Goal: Task Accomplishment & Management: Manage account settings

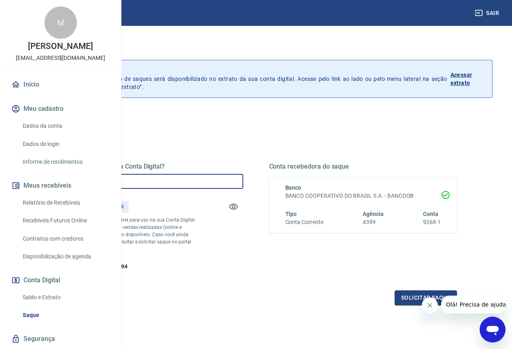
click at [237, 178] on input "R$ 0,00" at bounding box center [149, 181] width 188 height 15
type input "R$ 550,94"
click at [421, 301] on div "Quanto deseja sacar da Conta Digital? R$ 550,94 ​ Saldo total*: R$ 550,94 *Corr…" at bounding box center [256, 224] width 402 height 162
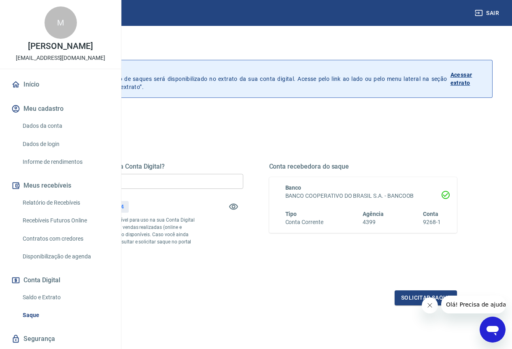
click at [422, 303] on button "Fechar mensagem da empresa" at bounding box center [429, 305] width 16 height 16
click at [425, 305] on button "Solicitar saque" at bounding box center [425, 297] width 62 height 15
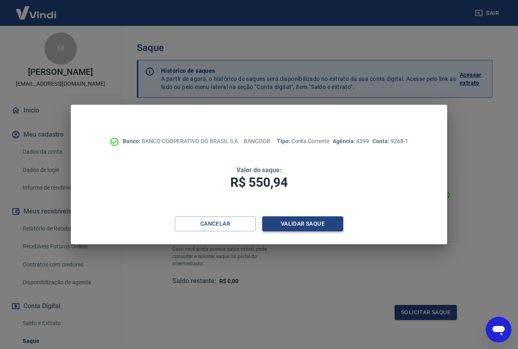
click at [304, 228] on button "Validar saque" at bounding box center [302, 223] width 81 height 15
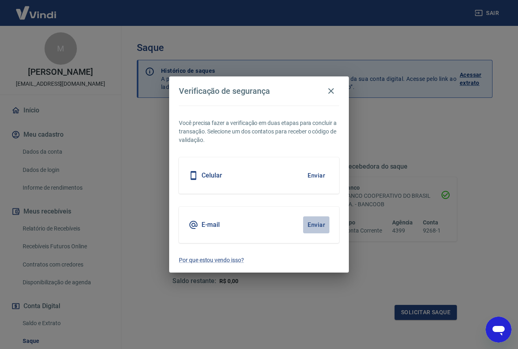
click at [313, 225] on button "Enviar" at bounding box center [316, 224] width 26 height 17
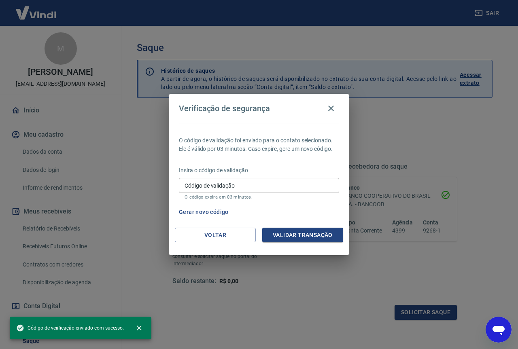
click at [247, 186] on input "Código de validação" at bounding box center [259, 185] width 160 height 15
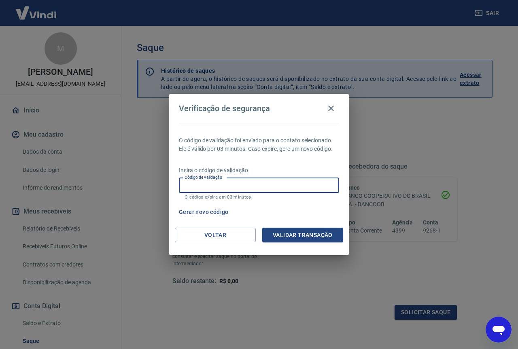
paste input "528747"
type input "528747"
click at [290, 231] on button "Validar transação" at bounding box center [302, 235] width 81 height 15
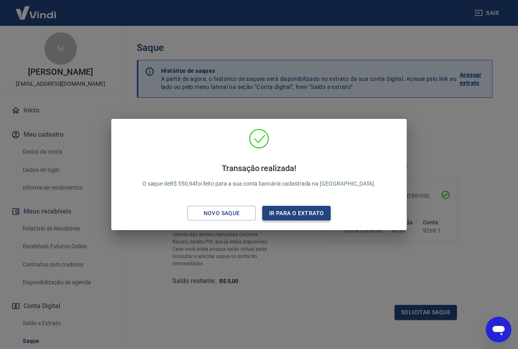
click at [320, 214] on button "Ir para o extrato" at bounding box center [296, 213] width 68 height 15
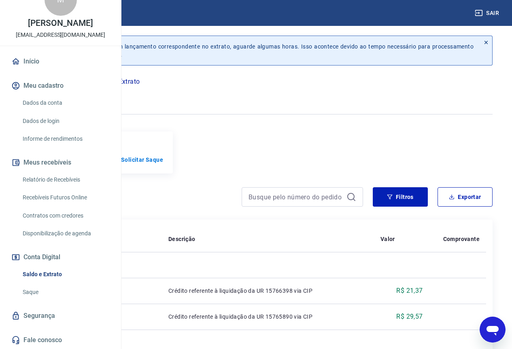
scroll to position [81, 0]
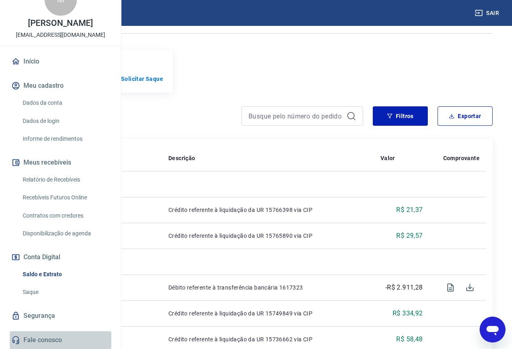
click at [70, 337] on link "Fale conosco" at bounding box center [61, 340] width 102 height 18
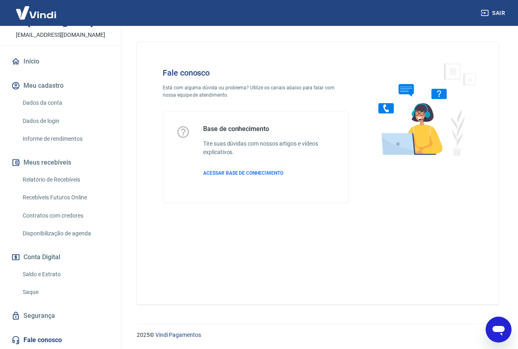
click at [506, 328] on div "Abrir janela de mensagens" at bounding box center [498, 330] width 24 height 24
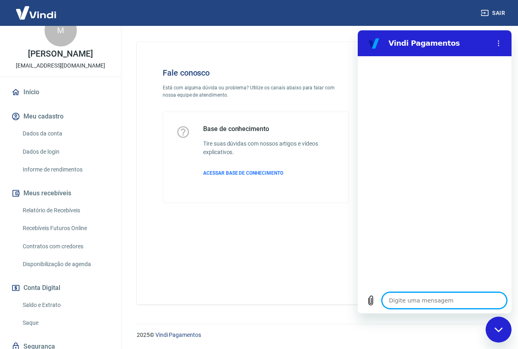
scroll to position [4, 0]
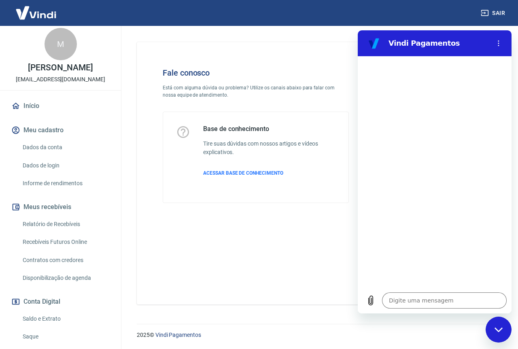
click at [200, 232] on div "Fale conosco Está com alguma dúvida ou problema? Utilize os canais abaixo para …" at bounding box center [318, 173] width 362 height 263
click at [504, 329] on div "Fechar janela de mensagens" at bounding box center [498, 330] width 24 height 24
type textarea "x"
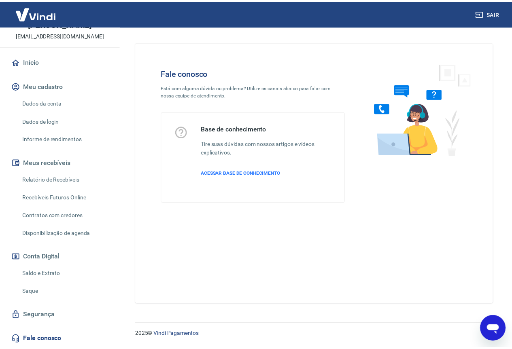
scroll to position [0, 0]
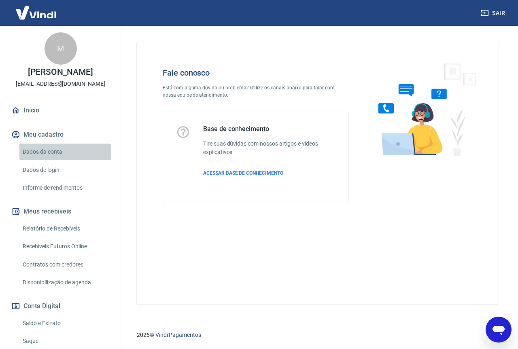
click at [80, 155] on link "Dados da conta" at bounding box center [65, 152] width 92 height 17
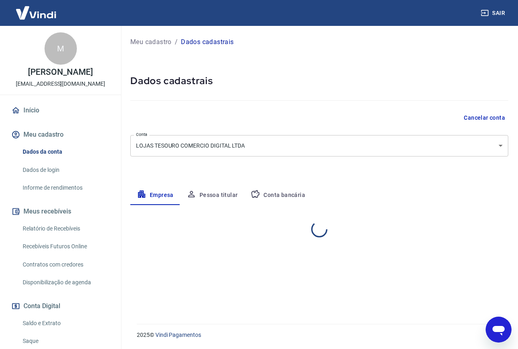
select select "PR"
select select "business"
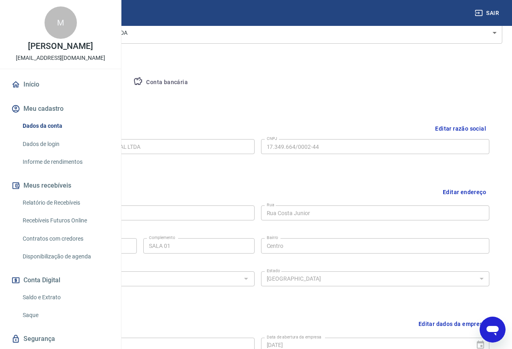
scroll to position [32, 0]
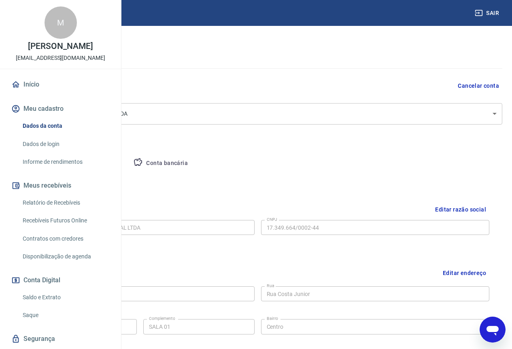
click at [127, 163] on button "Pessoa titular" at bounding box center [95, 163] width 64 height 19
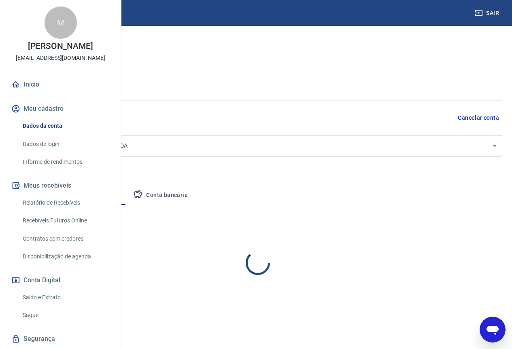
scroll to position [0, 0]
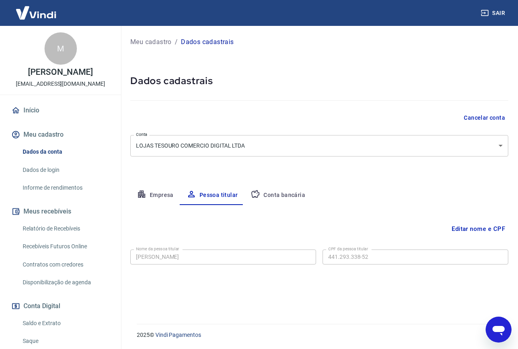
click at [263, 189] on button "Conta bancária" at bounding box center [278, 195] width 68 height 19
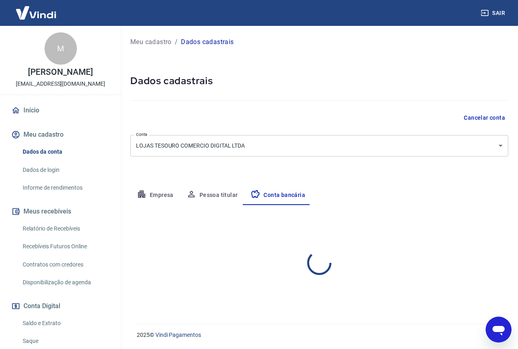
select select "1"
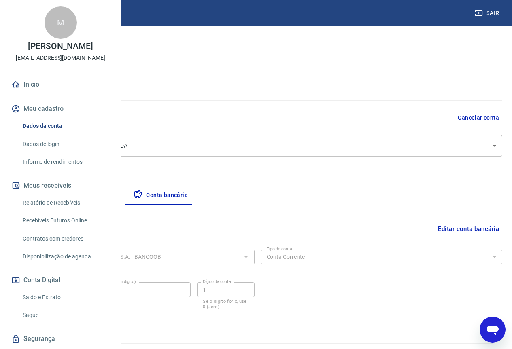
scroll to position [19, 0]
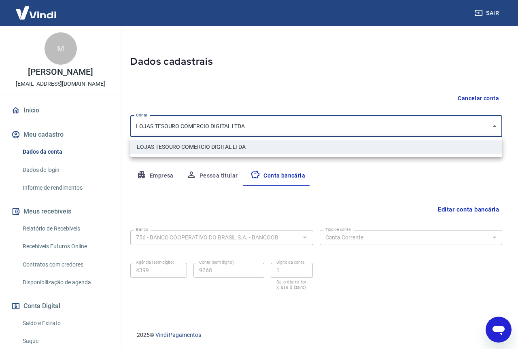
click at [289, 126] on body "Sair M Marilya Procopio Carvalho marketingtesouro@gmail.com Início Meu cadastro…" at bounding box center [259, 155] width 518 height 349
click at [296, 106] on div at bounding box center [259, 174] width 518 height 349
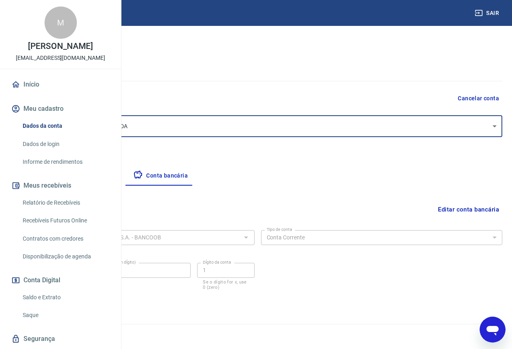
click at [63, 175] on button "Empresa" at bounding box center [38, 175] width 50 height 19
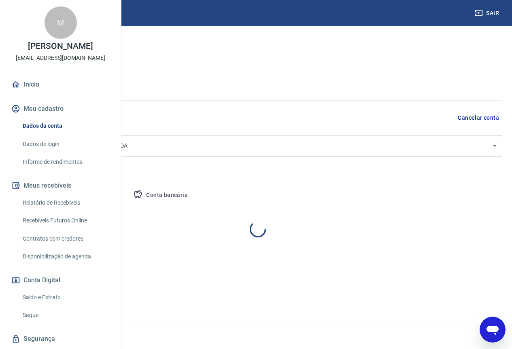
scroll to position [0, 0]
select select "PR"
select select "business"
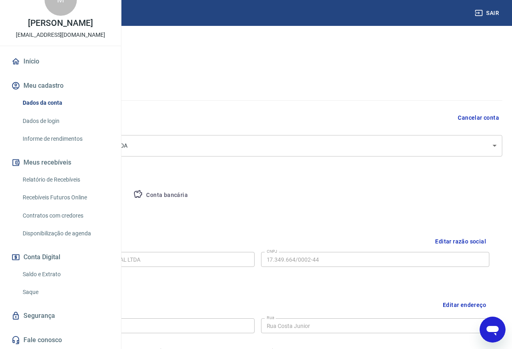
click at [485, 327] on div "Abrir janela de mensagens" at bounding box center [492, 330] width 24 height 24
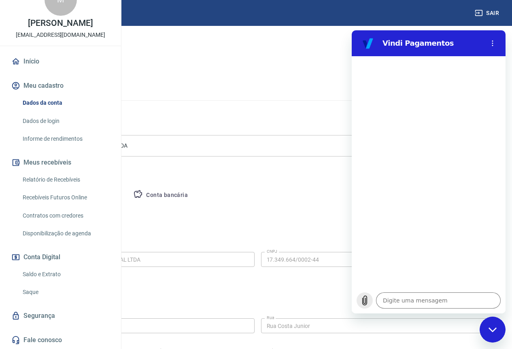
click at [362, 298] on icon "Carregar arquivo" at bounding box center [365, 301] width 10 height 10
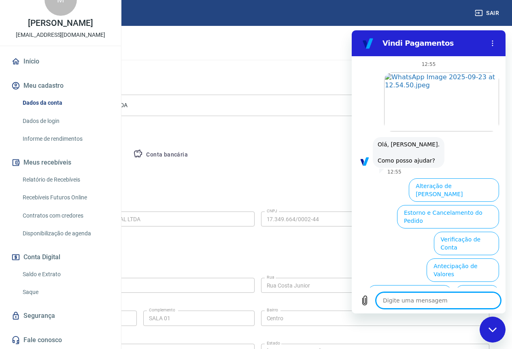
scroll to position [162, 0]
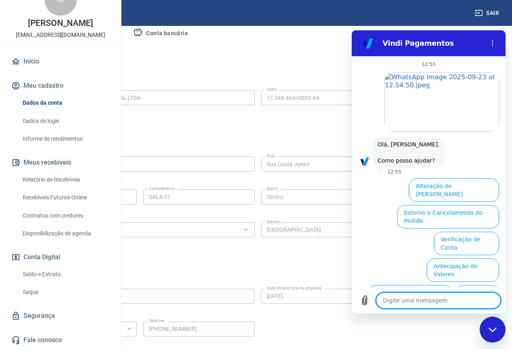
click at [497, 330] on div "Fechar janela de mensagens" at bounding box center [492, 330] width 24 height 24
type textarea "x"
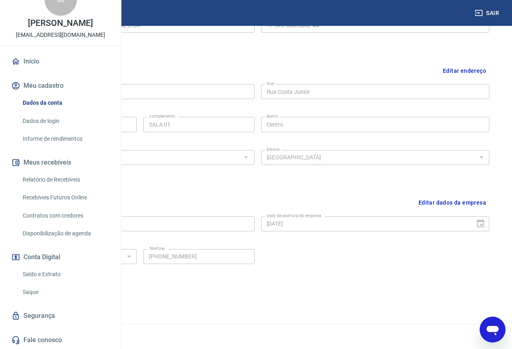
scroll to position [0, 0]
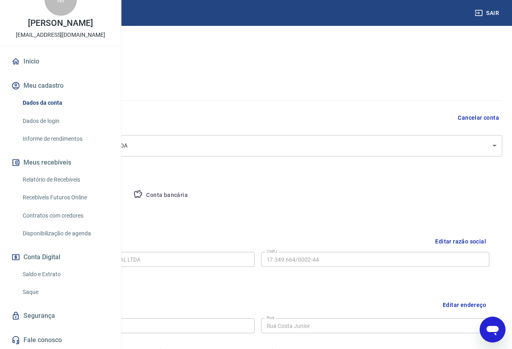
click at [266, 185] on div "Meu cadastro / Dados cadastrais Dados cadastrais Cancelar conta Conta LOJAS TES…" at bounding box center [257, 287] width 508 height 523
click at [194, 191] on button "Conta bancária" at bounding box center [161, 195] width 68 height 19
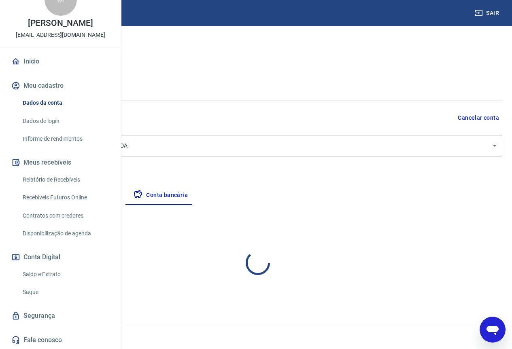
select select "1"
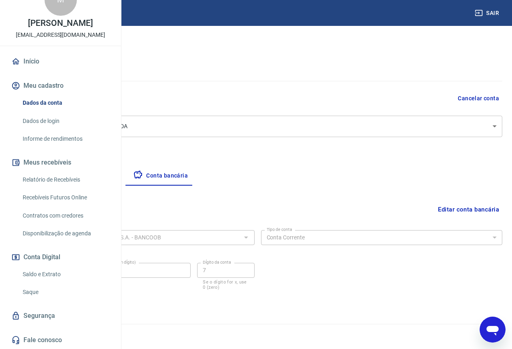
click at [489, 324] on icon "Abrir janela de mensagens" at bounding box center [492, 329] width 15 height 15
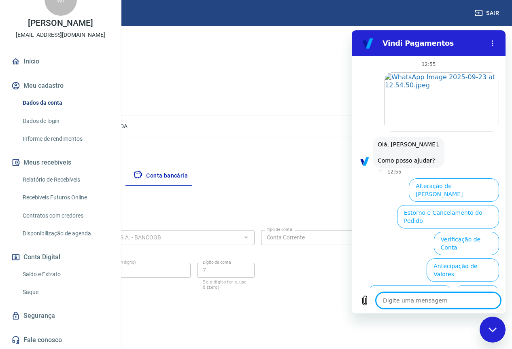
click at [411, 299] on textarea at bounding box center [438, 300] width 125 height 16
drag, startPoint x: 502, startPoint y: 331, endPoint x: 816, endPoint y: 590, distance: 407.3
click at [502, 331] on div "Fechar janela de mensagens" at bounding box center [492, 330] width 24 height 24
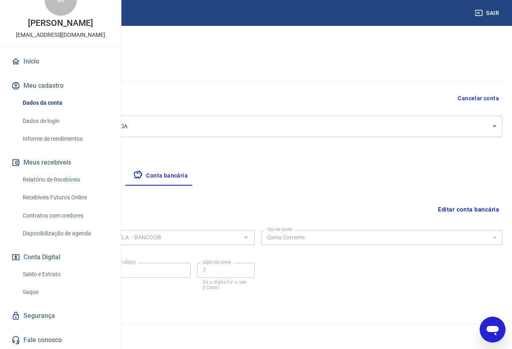
type textarea "x"
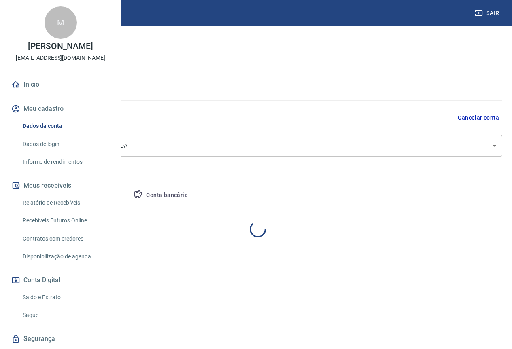
select select "PR"
select select "business"
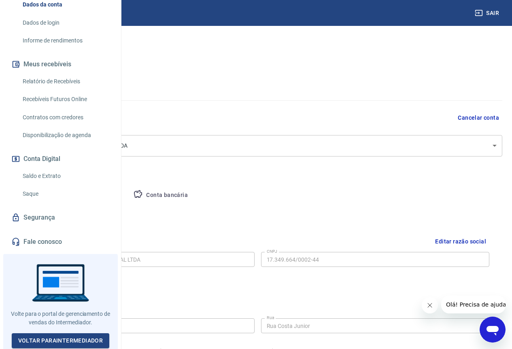
scroll to position [147, 0]
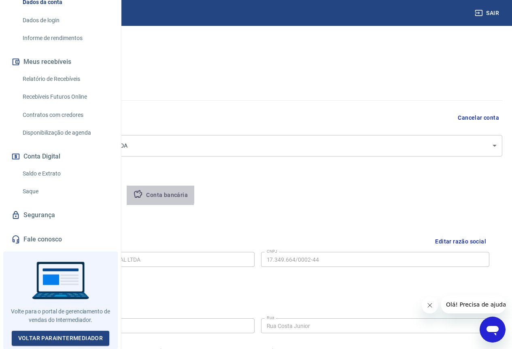
click at [194, 193] on button "Conta bancária" at bounding box center [161, 195] width 68 height 19
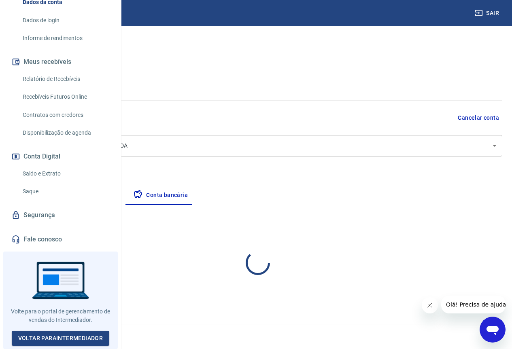
select select "1"
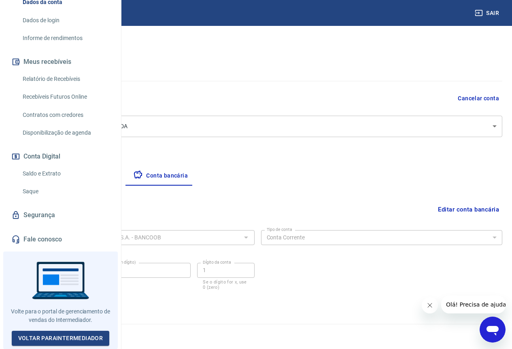
click at [446, 208] on button "Editar conta bancária" at bounding box center [468, 209] width 68 height 15
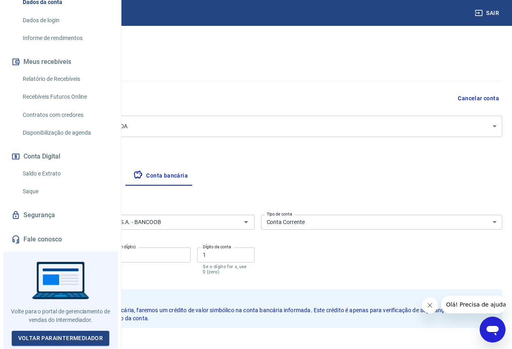
click at [191, 256] on input "9268" at bounding box center [142, 255] width 95 height 15
type input "4955"
drag, startPoint x: 290, startPoint y: 254, endPoint x: 258, endPoint y: 244, distance: 33.6
click at [258, 244] on div "Banco 756 - BANCO COOPERATIVO DO BRASIL S.A. - BANCOOB Banco Tipo de conta Cont…" at bounding box center [257, 244] width 489 height 65
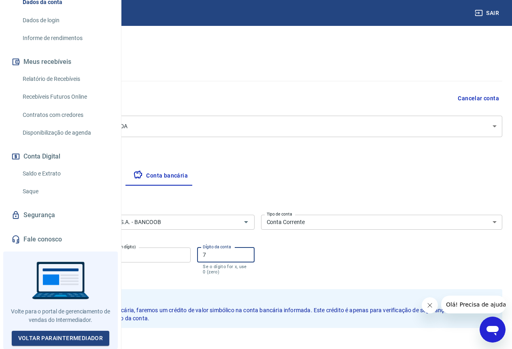
type input "7"
click at [44, 342] on button "Salvar" at bounding box center [28, 345] width 31 height 15
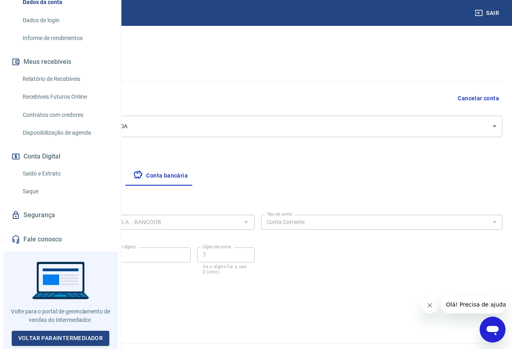
scroll to position [0, 0]
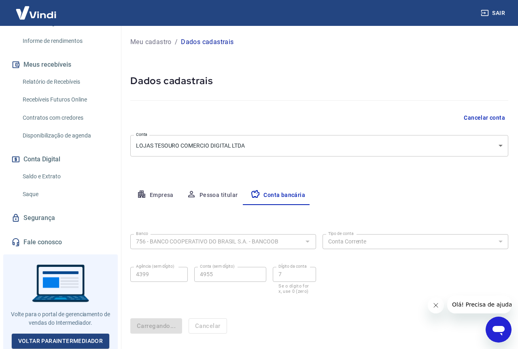
select select "1"
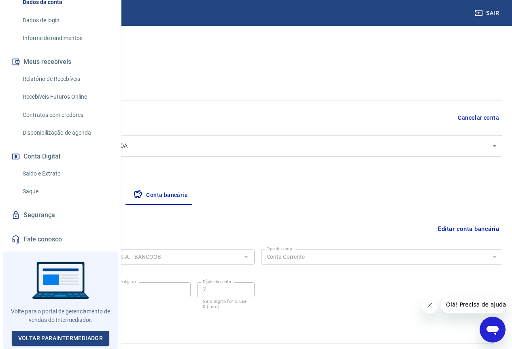
click at [495, 328] on icon "Abrir janela de mensagens" at bounding box center [492, 331] width 12 height 10
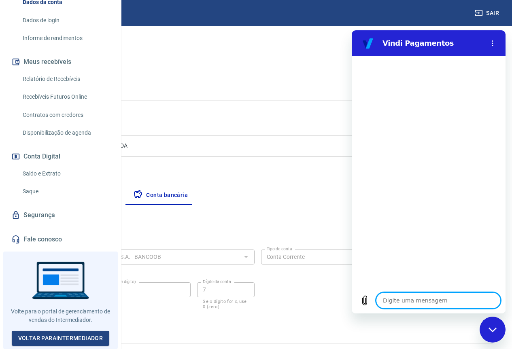
scroll to position [19, 0]
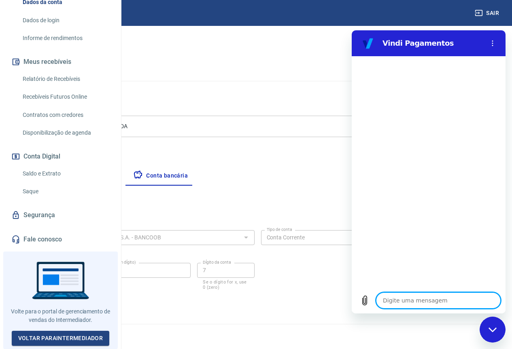
click at [418, 301] on textarea at bounding box center [438, 300] width 125 height 16
click at [487, 332] on div "Fechar janela de mensagens" at bounding box center [492, 330] width 24 height 24
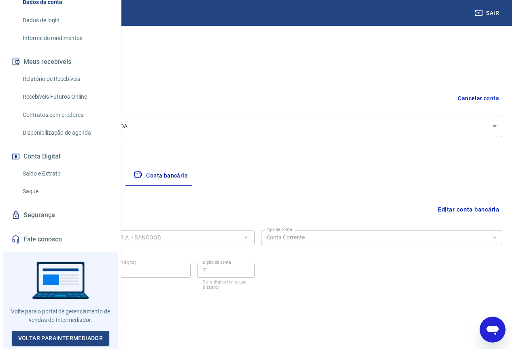
click at [489, 332] on icon "Abrir janela de mensagens" at bounding box center [492, 331] width 12 height 10
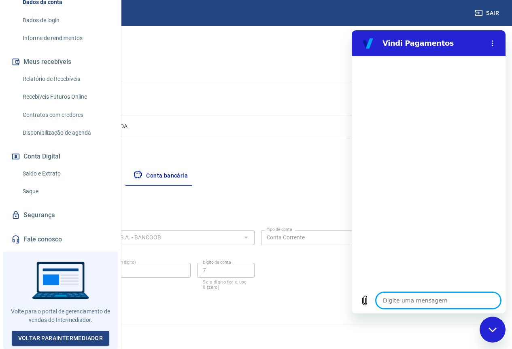
scroll to position [0, 0]
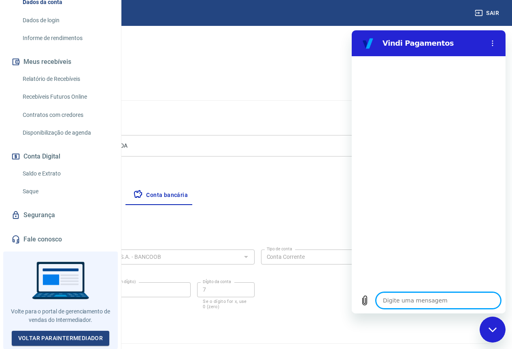
click at [494, 336] on div "Fechar janela de mensagens" at bounding box center [492, 330] width 24 height 24
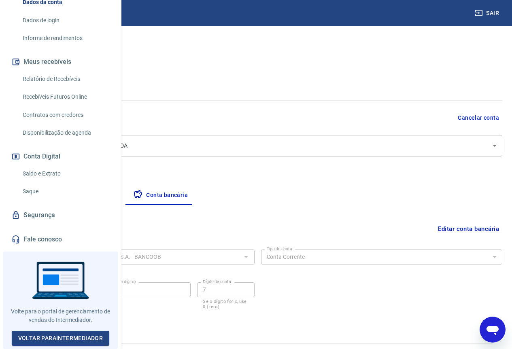
click at [494, 336] on icon "Abrir janela de mensagens" at bounding box center [492, 329] width 15 height 15
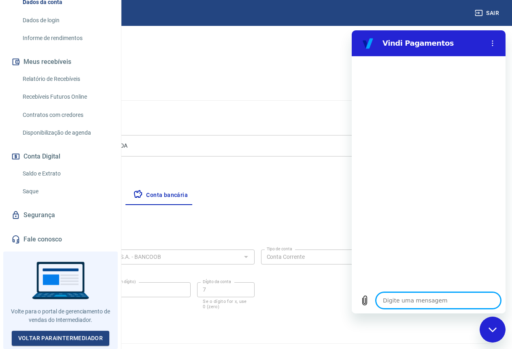
scroll to position [19, 0]
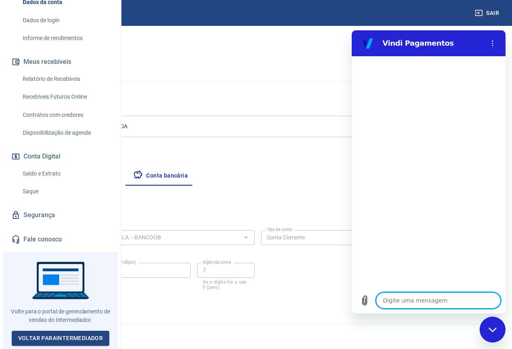
click at [509, 330] on div "2025 © Vindi Pagamentos" at bounding box center [256, 331] width 512 height 35
click at [499, 330] on div "Fechar janela de mensagens" at bounding box center [492, 330] width 24 height 24
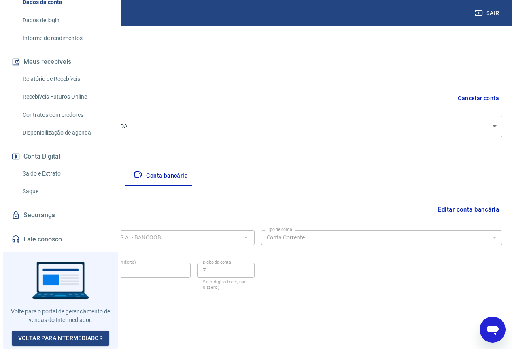
click at [496, 325] on icon "Abrir janela de mensagens" at bounding box center [492, 329] width 15 height 15
type textarea "x"
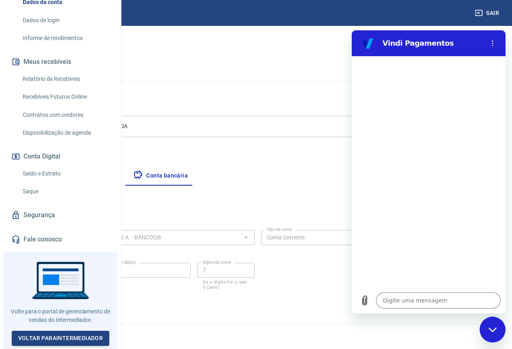
scroll to position [0, 0]
click at [422, 302] on textarea at bounding box center [438, 300] width 125 height 16
paste textarea "Boa tarde, nossos pagamentos estão retidos desde 13/08 pois a conta bancária es…"
type textarea "Boa tarde, nossos pagamentos estão retidos desde 13/08 pois a conta bancária es…"
type textarea "x"
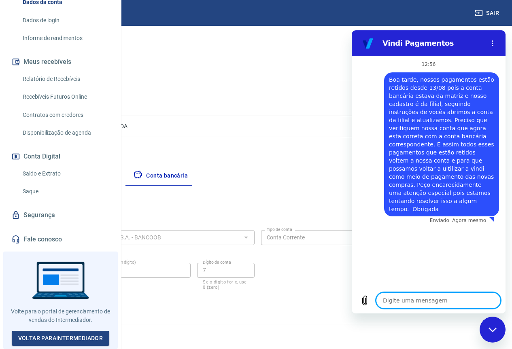
type textarea "x"
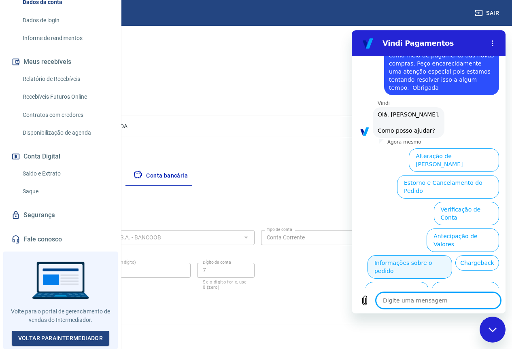
scroll to position [140, 0]
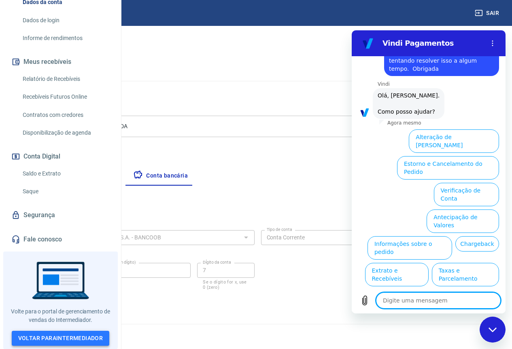
click at [52, 341] on link "Voltar para Intermediador" at bounding box center [61, 338] width 98 height 15
